Goal: Information Seeking & Learning: Learn about a topic

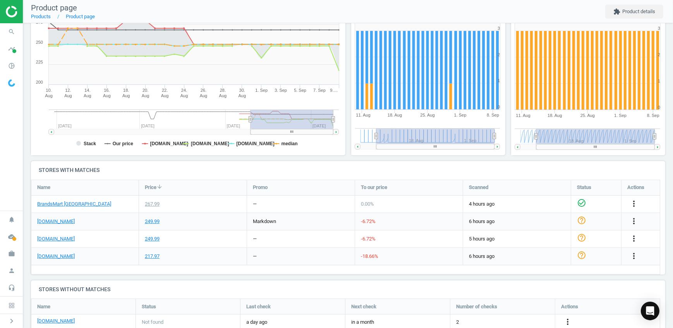
scroll to position [140, 0]
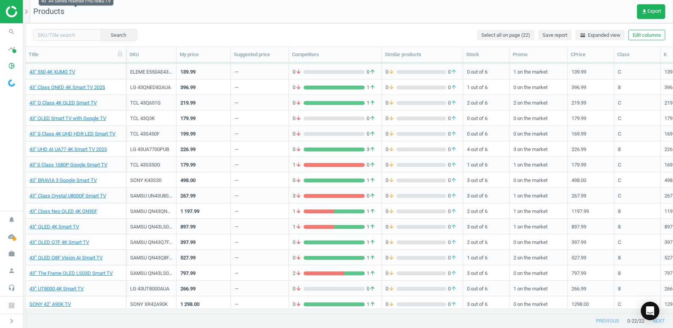
scroll to position [94, 0]
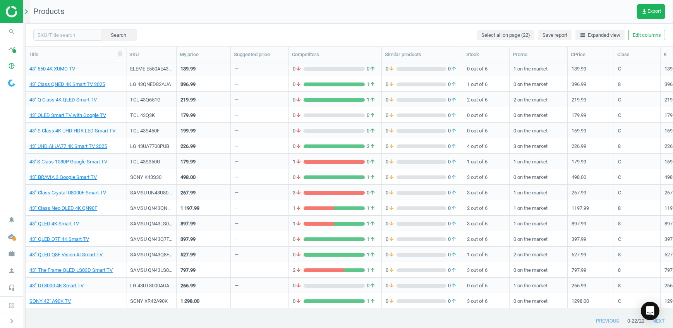
click at [27, 12] on icon "chevron_right" at bounding box center [26, 11] width 9 height 9
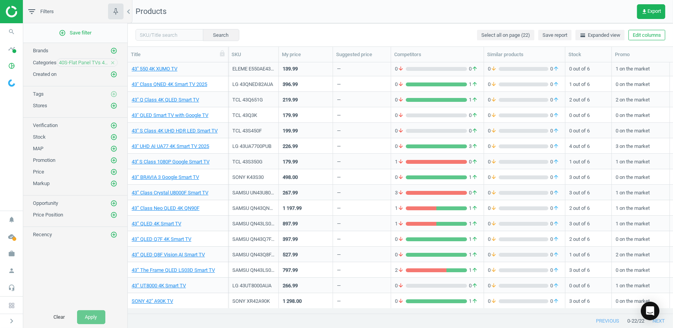
scroll to position [77, 0]
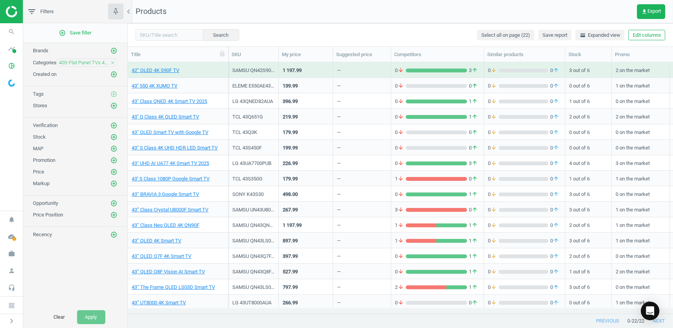
click at [113, 61] on icon "close" at bounding box center [112, 62] width 5 height 5
click at [114, 62] on icon "add_circle_outline" at bounding box center [113, 62] width 7 height 7
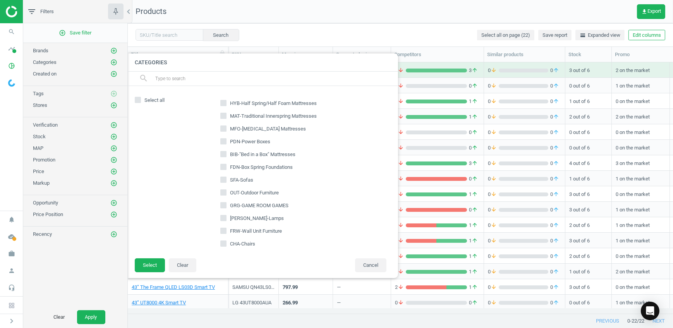
click at [175, 78] on input "text" at bounding box center [273, 78] width 238 height 12
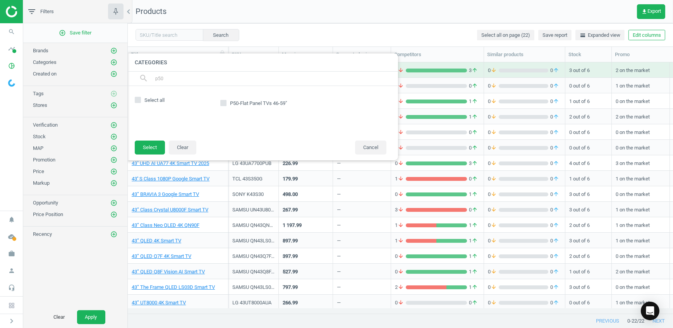
type input "p50"
click at [223, 102] on input "P50-Flat Panel TVs 46-59"" at bounding box center [223, 103] width 5 height 5
checkbox input "true"
click at [149, 149] on button "Select" at bounding box center [150, 147] width 30 height 14
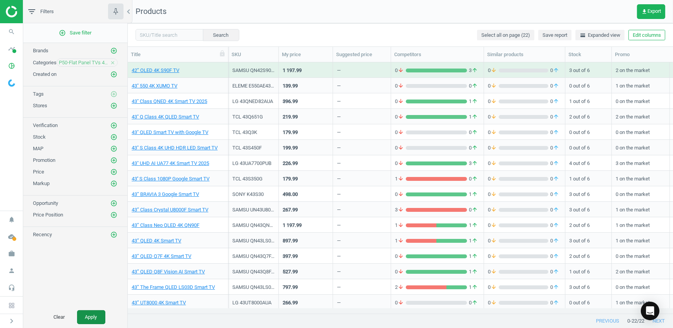
click at [98, 319] on button "Apply" at bounding box center [91, 317] width 28 height 14
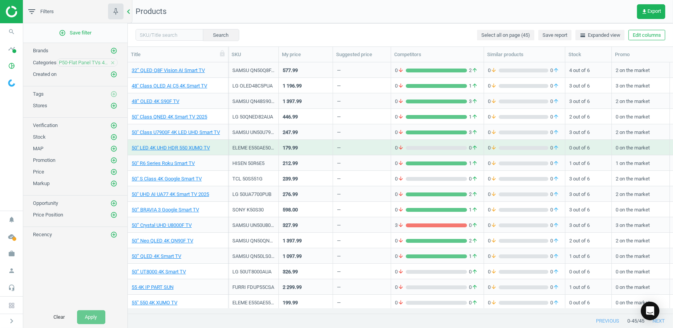
click at [129, 11] on icon "chevron_left" at bounding box center [128, 11] width 9 height 9
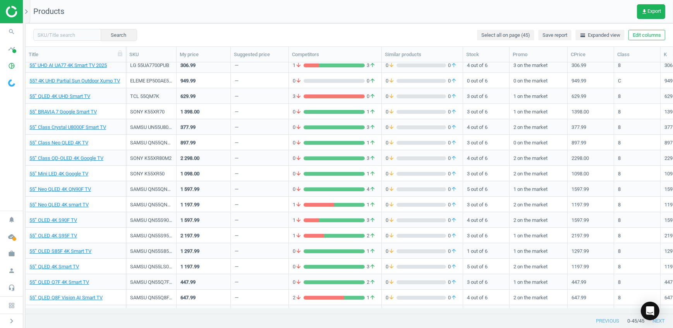
scroll to position [451, 0]
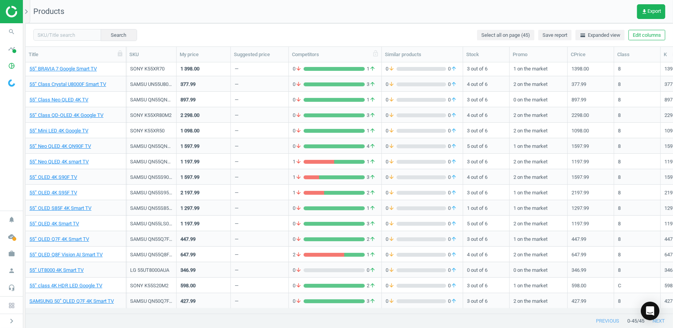
click at [302, 58] on div "Competitors" at bounding box center [335, 54] width 93 height 15
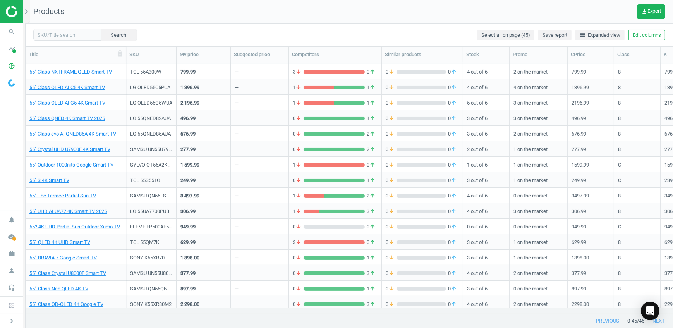
scroll to position [240, 0]
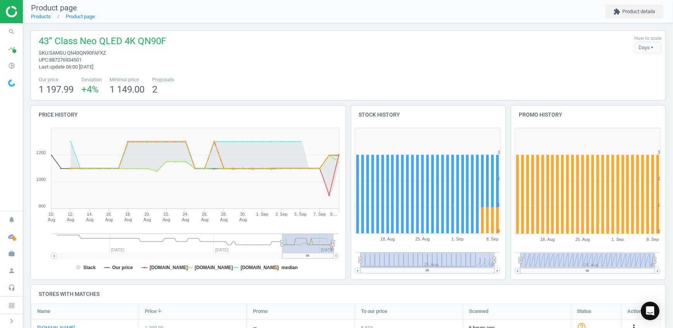
click at [93, 53] on span "SAMSU QN43QN90FAFXZ" at bounding box center [77, 53] width 57 height 6
copy span "QN43QN90FAFXZ"
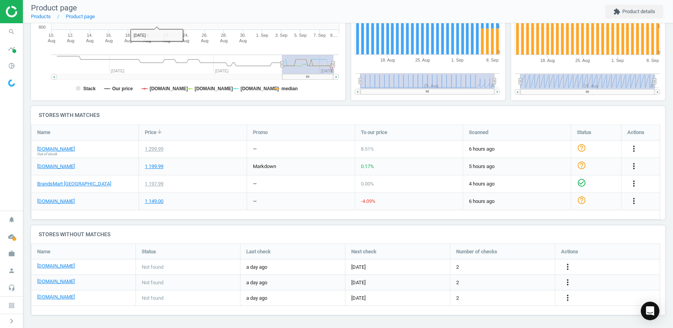
scroll to position [179, 0]
drag, startPoint x: 152, startPoint y: 202, endPoint x: 52, endPoint y: 205, distance: 100.3
drag, startPoint x: 52, startPoint y: 205, endPoint x: 43, endPoint y: 202, distance: 9.7
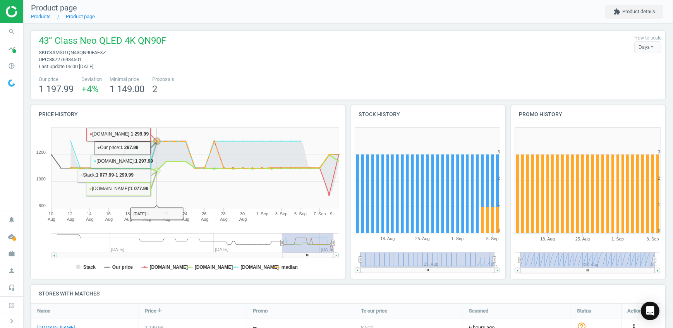
scroll to position [0, 0]
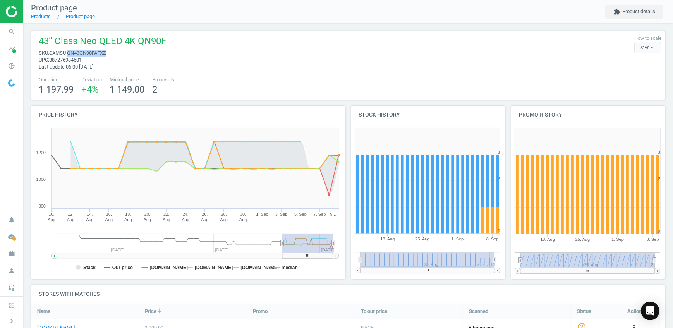
drag, startPoint x: 111, startPoint y: 54, endPoint x: 68, endPoint y: 52, distance: 43.0
click at [68, 52] on span "sku : SAMSU QN43QN90FAFXZ" at bounding box center [102, 53] width 127 height 7
copy span "QN43QN90FAFXZ"
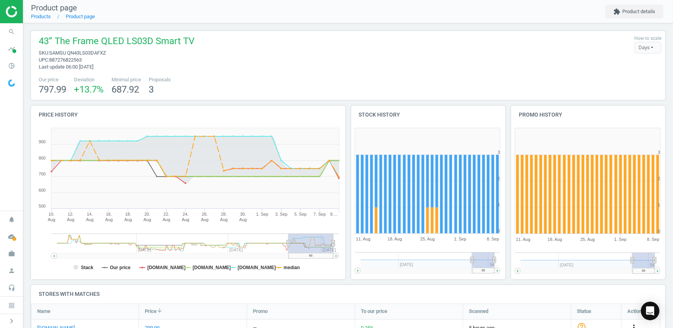
click at [96, 51] on span "SAMSU QN43LS03DAFXZ" at bounding box center [77, 53] width 57 height 6
copy span "QN43LS03DAFXZ"
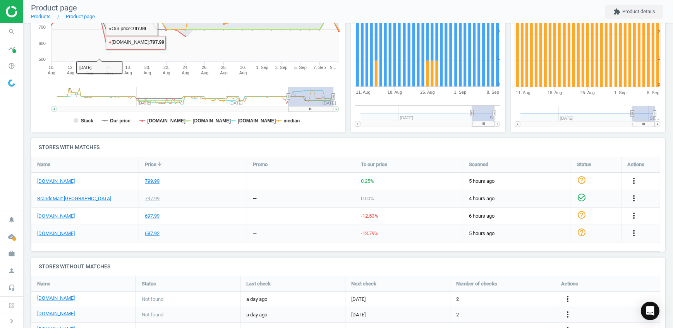
scroll to position [211, 0]
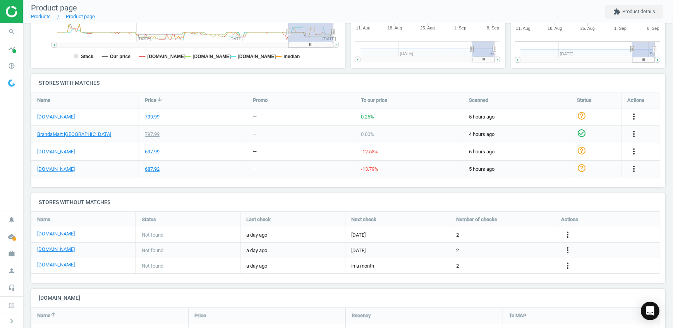
click at [156, 190] on div "43” The Frame QLED LS03D Smart TV sku : SAMSU QN43LS03DAFXZ upc : 887276822563 …" at bounding box center [347, 86] width 649 height 549
drag, startPoint x: 151, startPoint y: 152, endPoint x: 116, endPoint y: 166, distance: 37.2
click at [116, 166] on div "[DOMAIN_NAME]" at bounding box center [84, 169] width 107 height 17
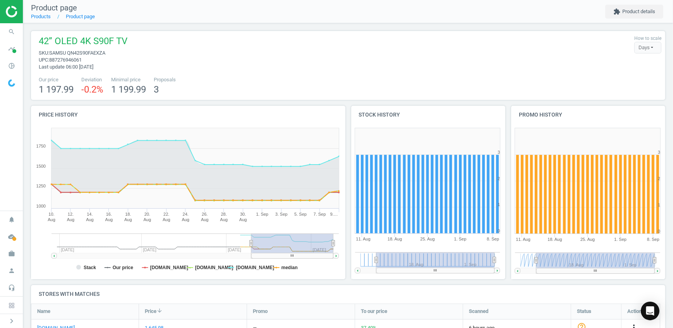
click at [88, 53] on span "SAMSU QN42S90FAEXZA" at bounding box center [77, 53] width 56 height 6
copy span "QN42S90FAEXZA"
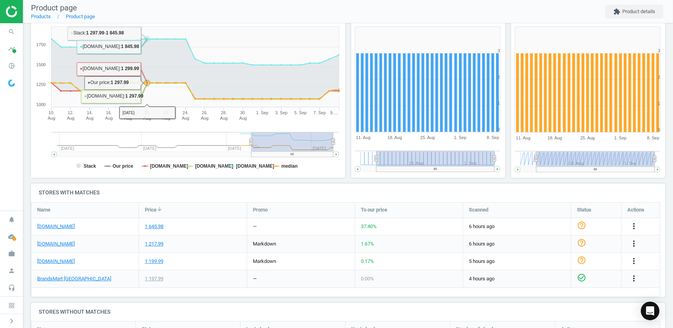
scroll to position [140, 0]
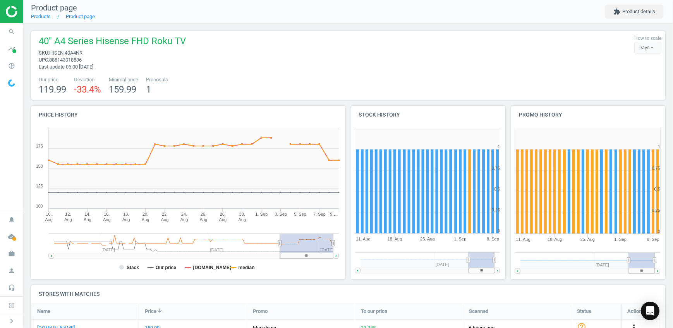
click at [77, 52] on span "HISEN 40A4NR" at bounding box center [65, 53] width 33 height 6
copy span "40A4NR"
